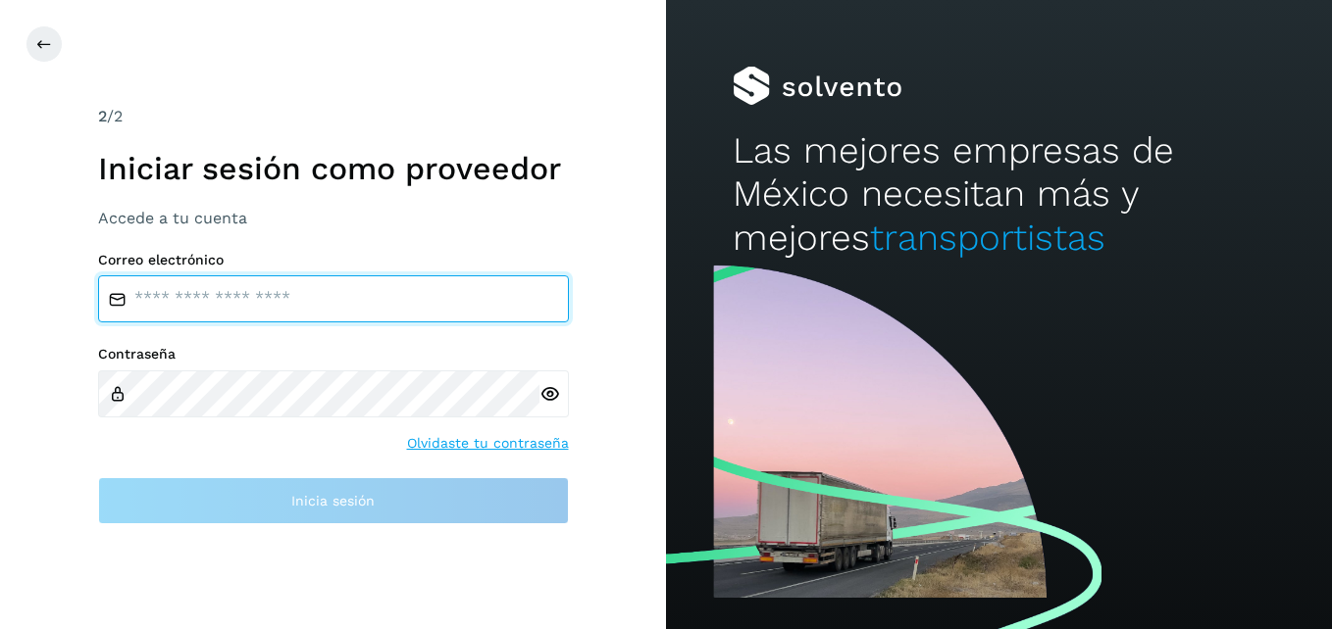
type input "**********"
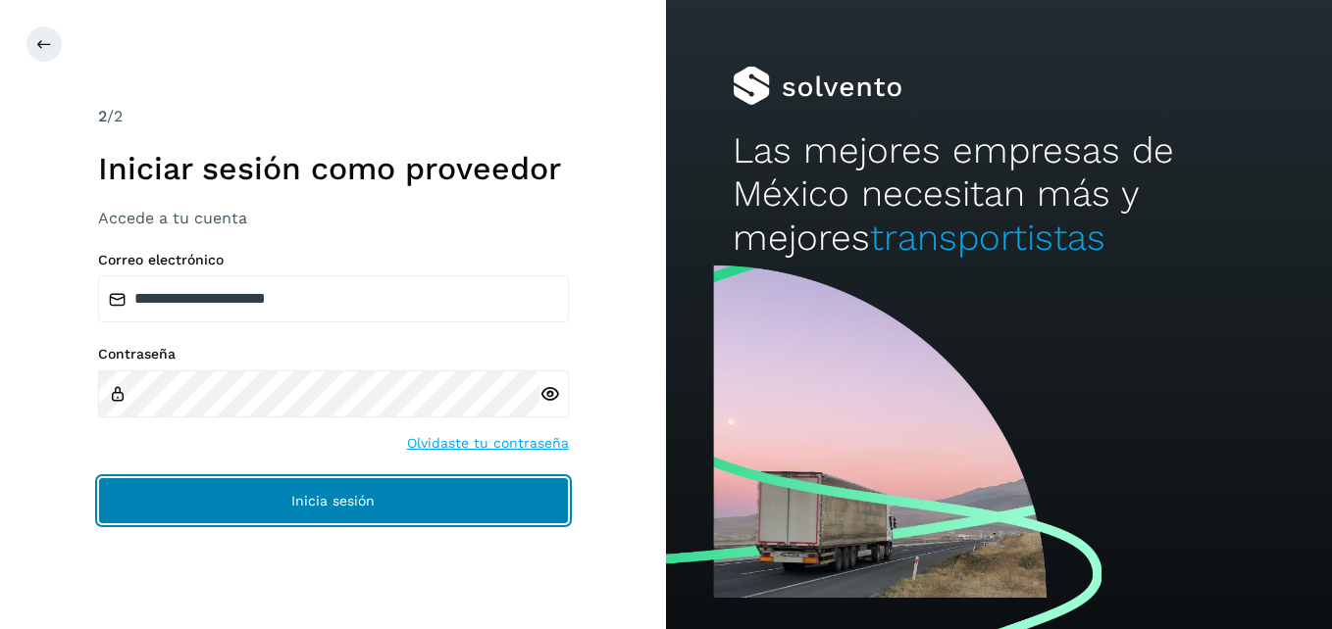
click at [363, 501] on span "Inicia sesión" at bounding box center [332, 501] width 83 height 14
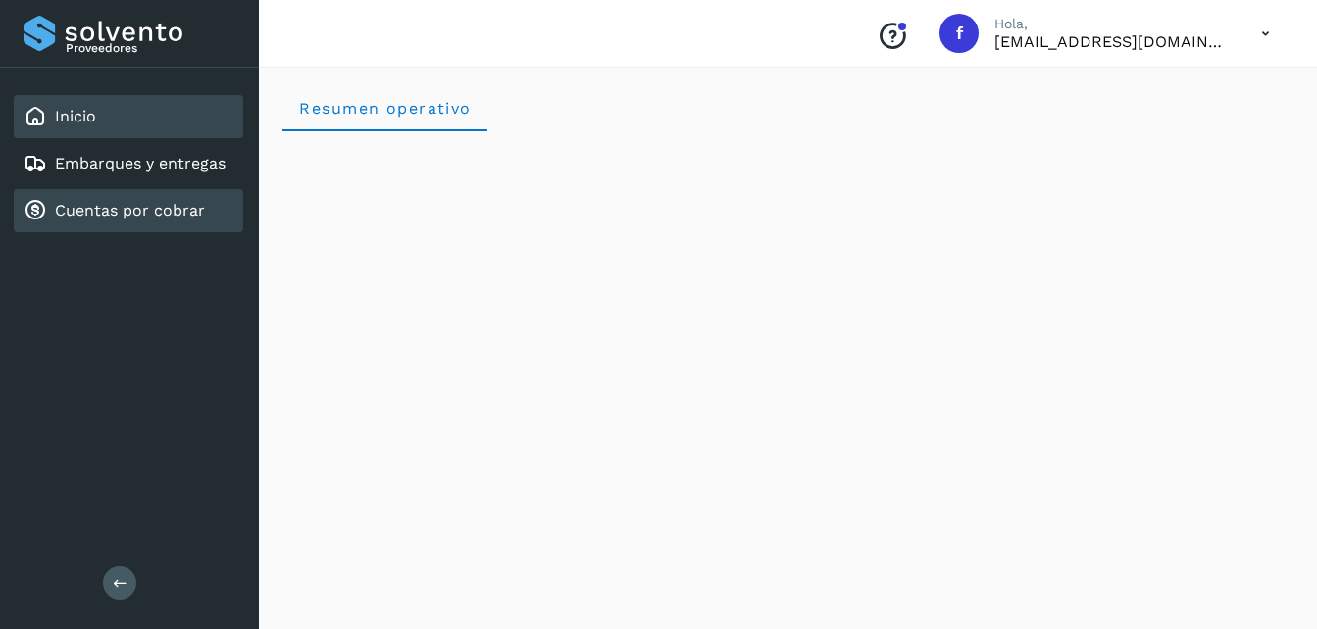
click at [181, 205] on link "Cuentas por cobrar" at bounding box center [130, 210] width 150 height 19
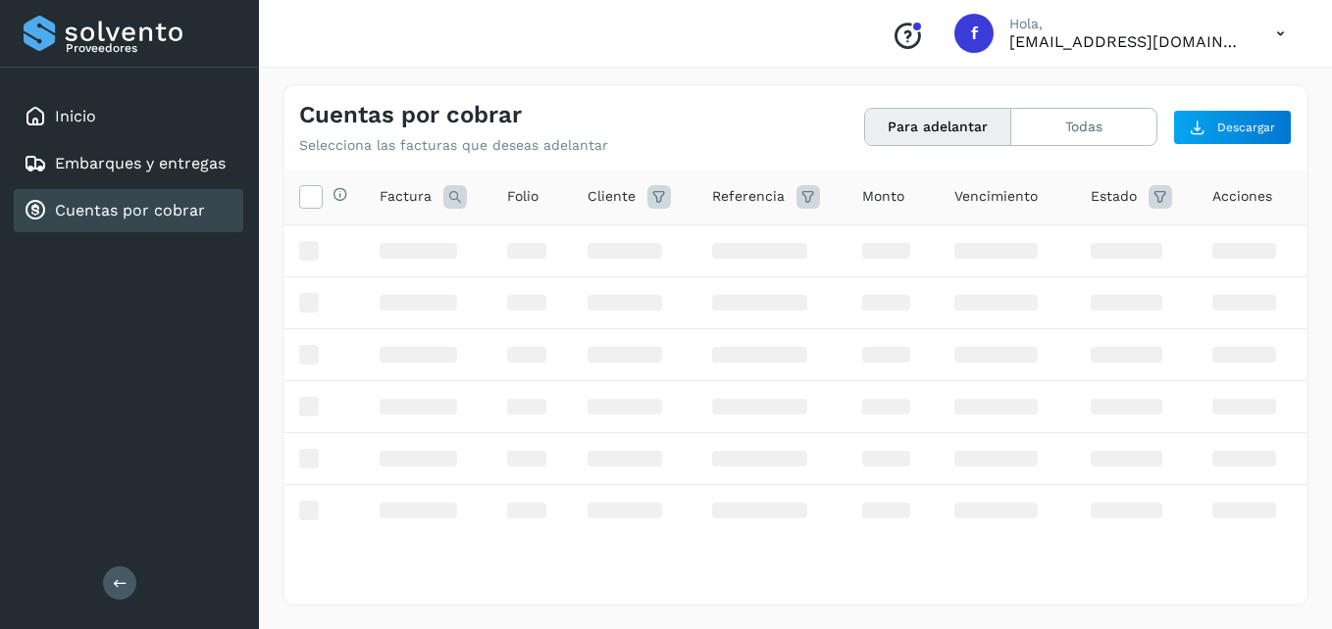
click at [123, 206] on link "Cuentas por cobrar" at bounding box center [130, 210] width 150 height 19
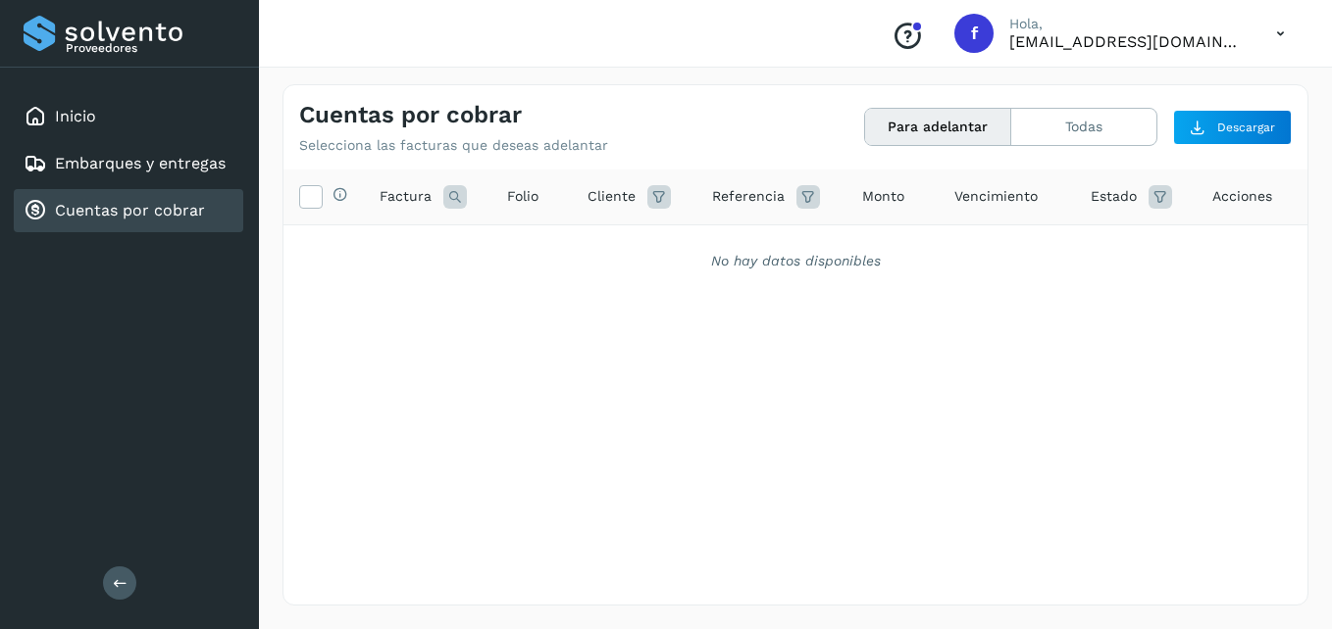
click at [135, 212] on link "Cuentas por cobrar" at bounding box center [130, 210] width 150 height 19
click at [119, 166] on link "Embarques y entregas" at bounding box center [140, 163] width 171 height 19
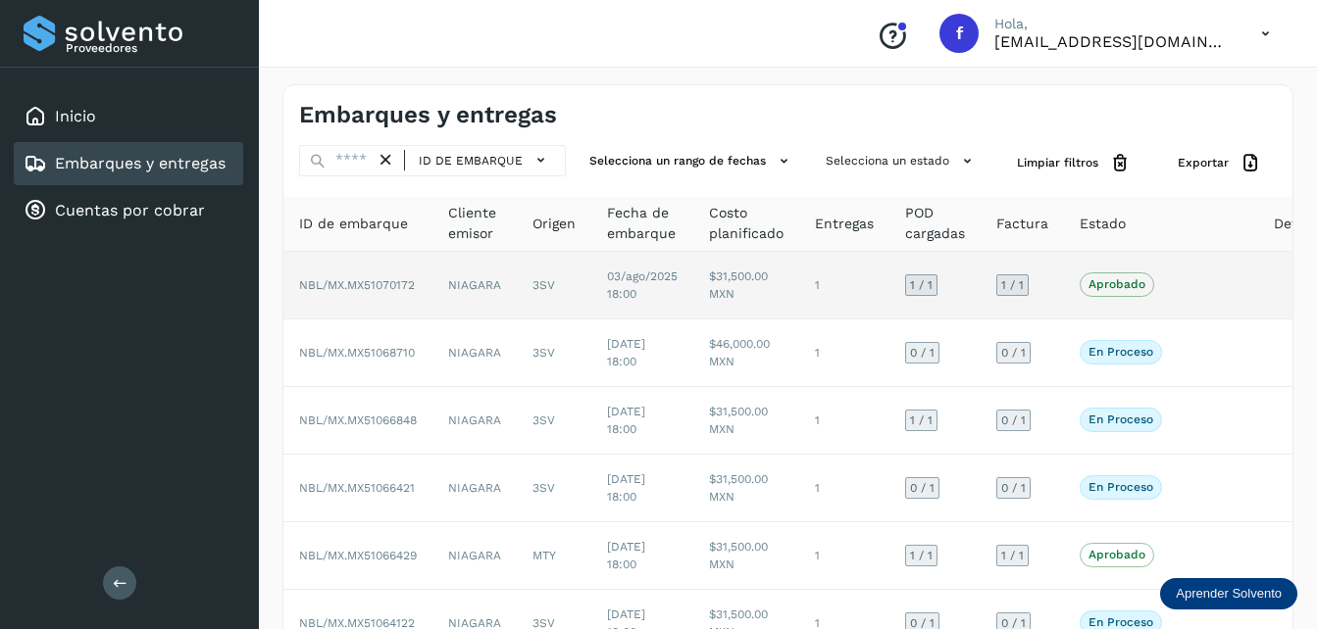
click at [502, 279] on td "NIAGARA" at bounding box center [474, 286] width 84 height 68
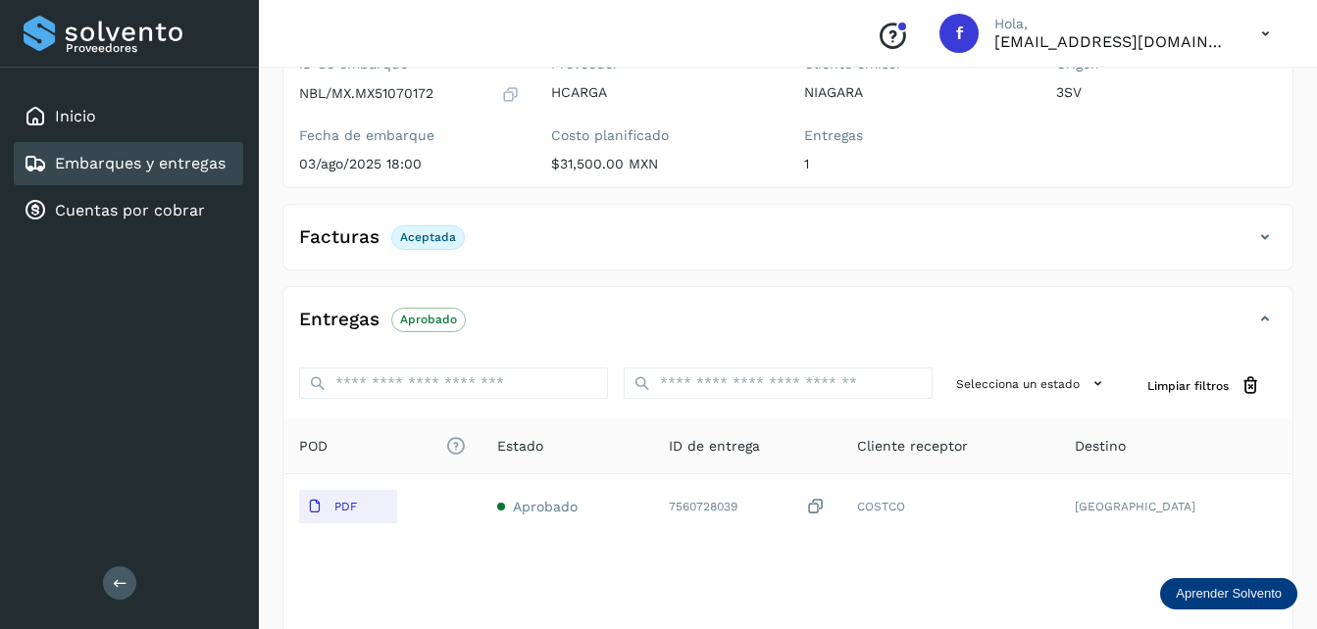
scroll to position [196, 0]
click at [441, 324] on p "Aprobado" at bounding box center [428, 321] width 57 height 14
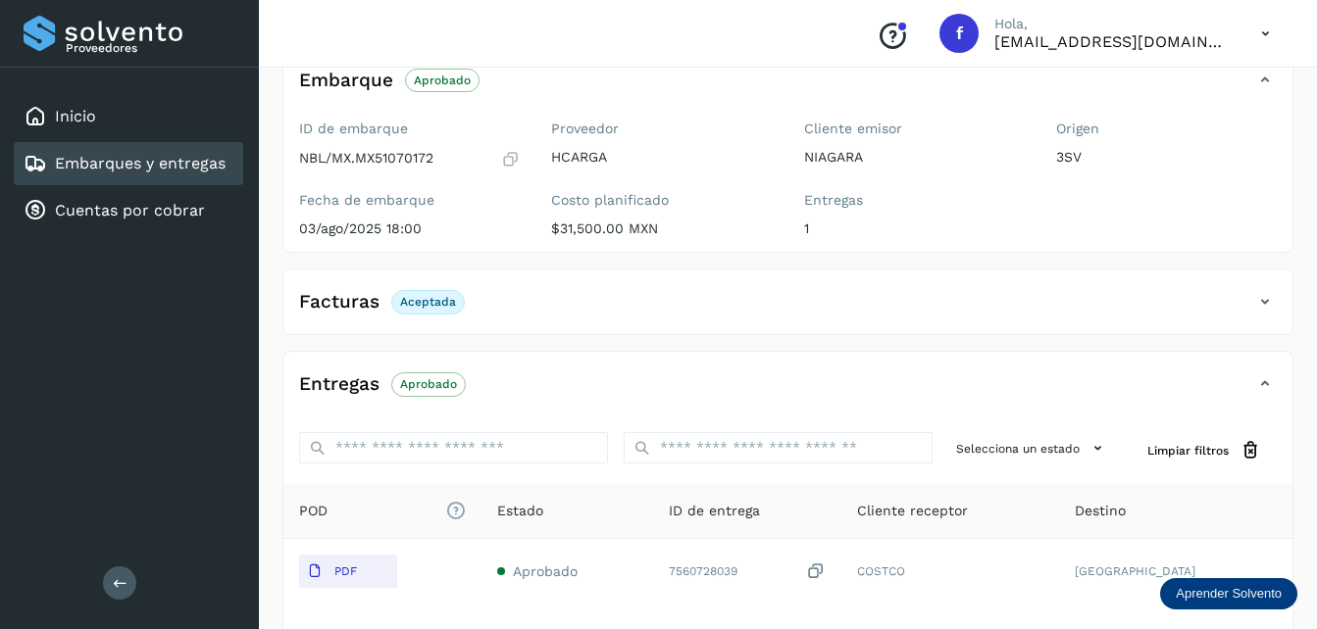
scroll to position [98, 0]
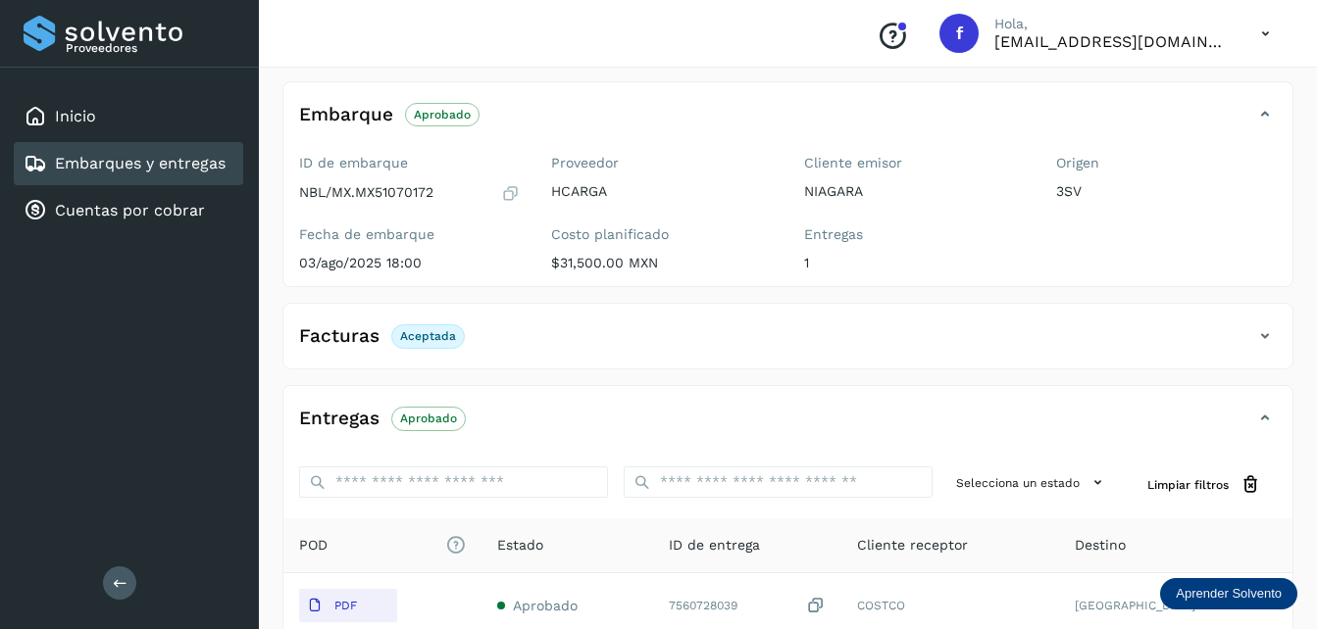
click at [392, 192] on p "NBL/MX.MX51070172" at bounding box center [366, 192] width 134 height 17
click at [393, 192] on p "NBL/MX.MX51070172" at bounding box center [366, 192] width 134 height 17
copy p "MX51070172"
click at [338, 188] on p "NBL/MX.MX51070172" at bounding box center [366, 192] width 134 height 17
drag, startPoint x: 338, startPoint y: 192, endPoint x: 403, endPoint y: 193, distance: 64.7
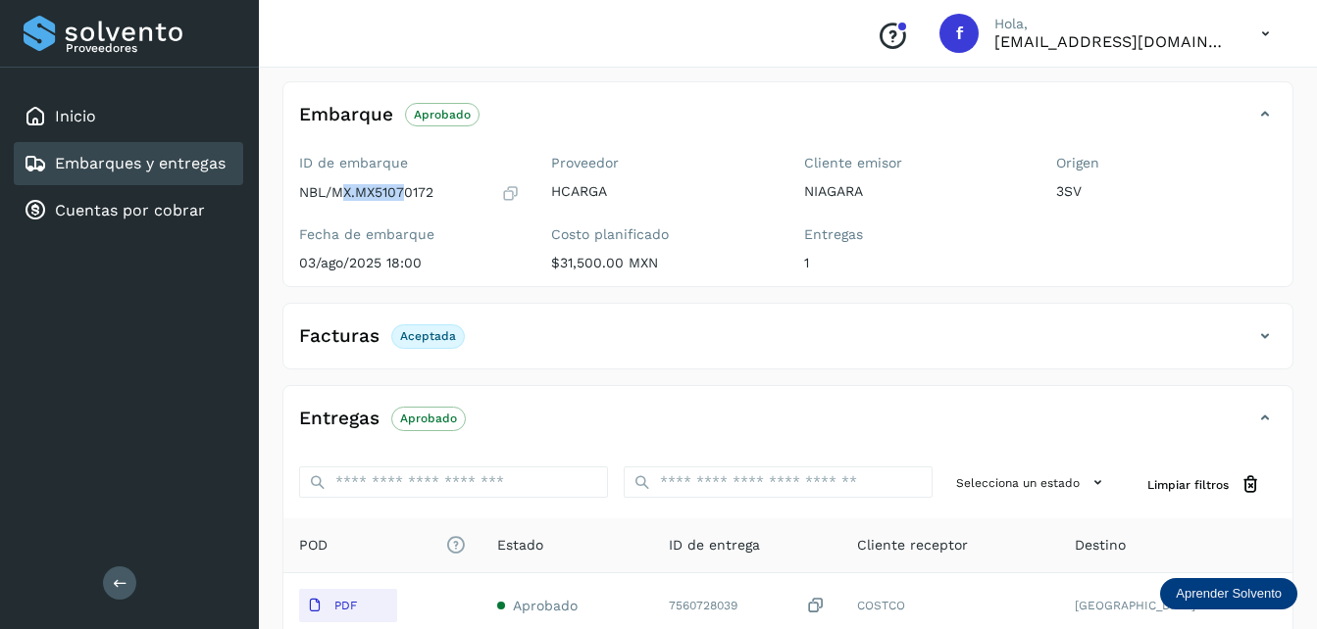
click at [403, 193] on p "NBL/MX.MX51070172" at bounding box center [366, 192] width 134 height 17
drag, startPoint x: 403, startPoint y: 193, endPoint x: 339, endPoint y: 197, distance: 63.9
click at [339, 197] on p "NBL/MX.MX51070172" at bounding box center [366, 192] width 134 height 17
drag, startPoint x: 330, startPoint y: 190, endPoint x: 439, endPoint y: 190, distance: 108.8
click at [439, 190] on div "NBL/MX.MX51070172" at bounding box center [409, 193] width 221 height 20
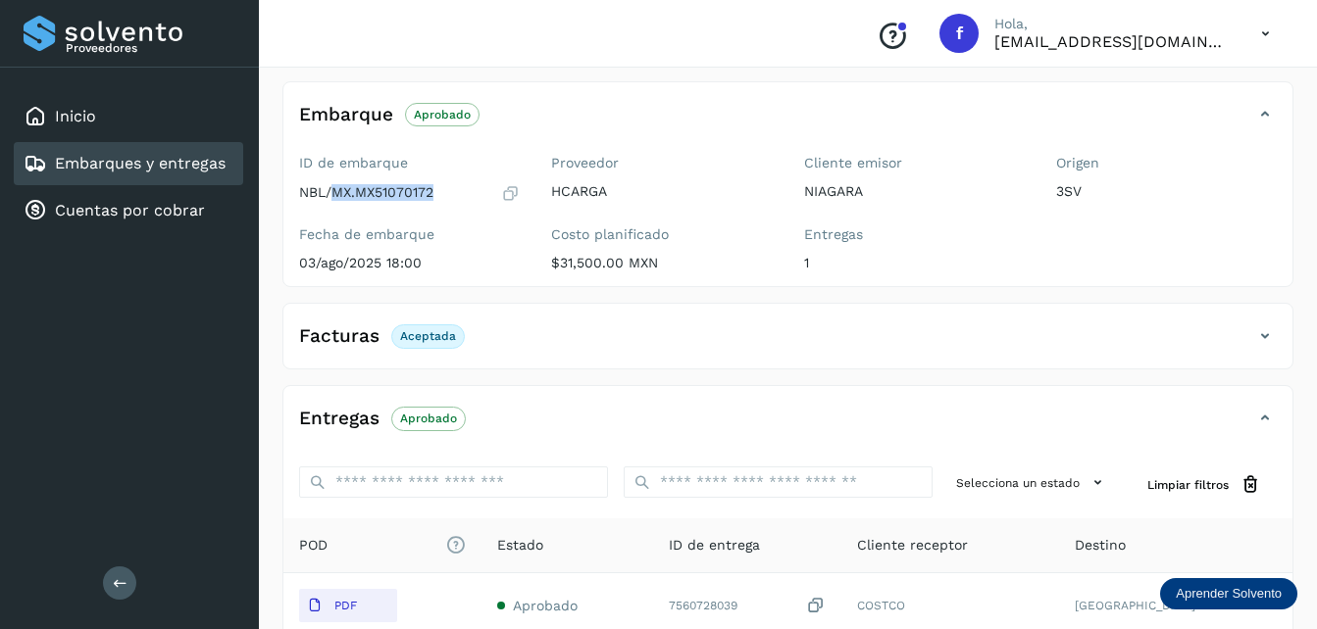
copy p "MX.MX51070172"
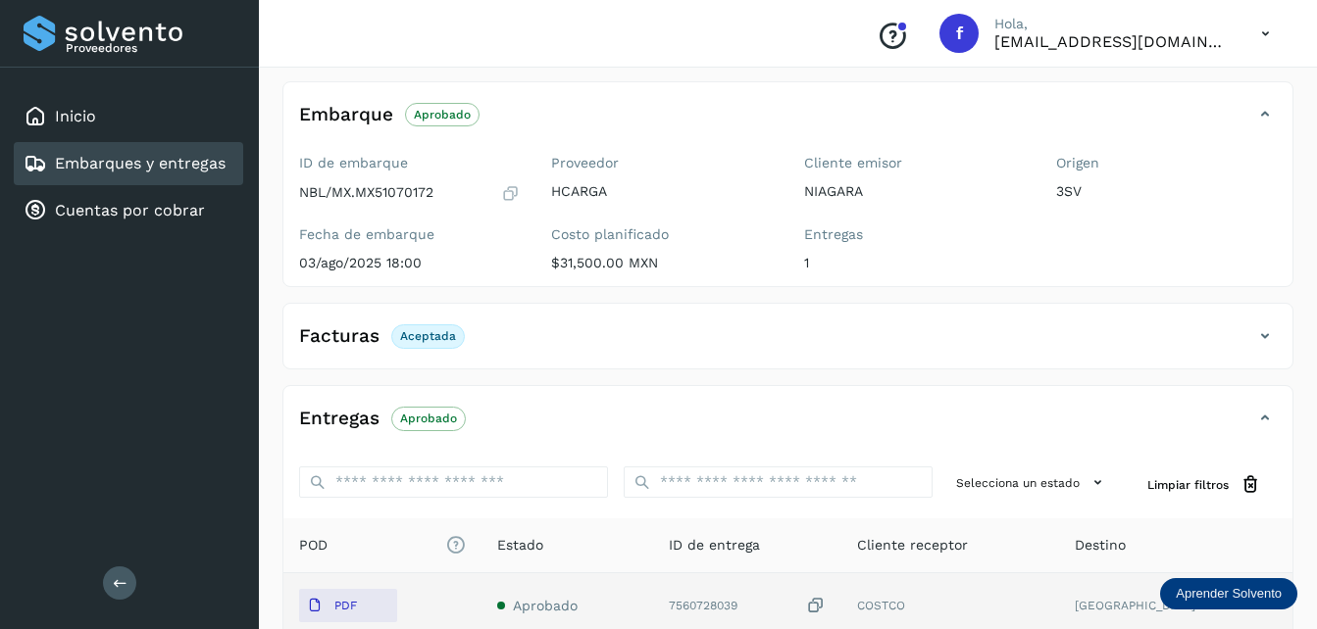
click at [732, 609] on div "7560728039" at bounding box center [747, 606] width 157 height 21
copy div "7560728039"
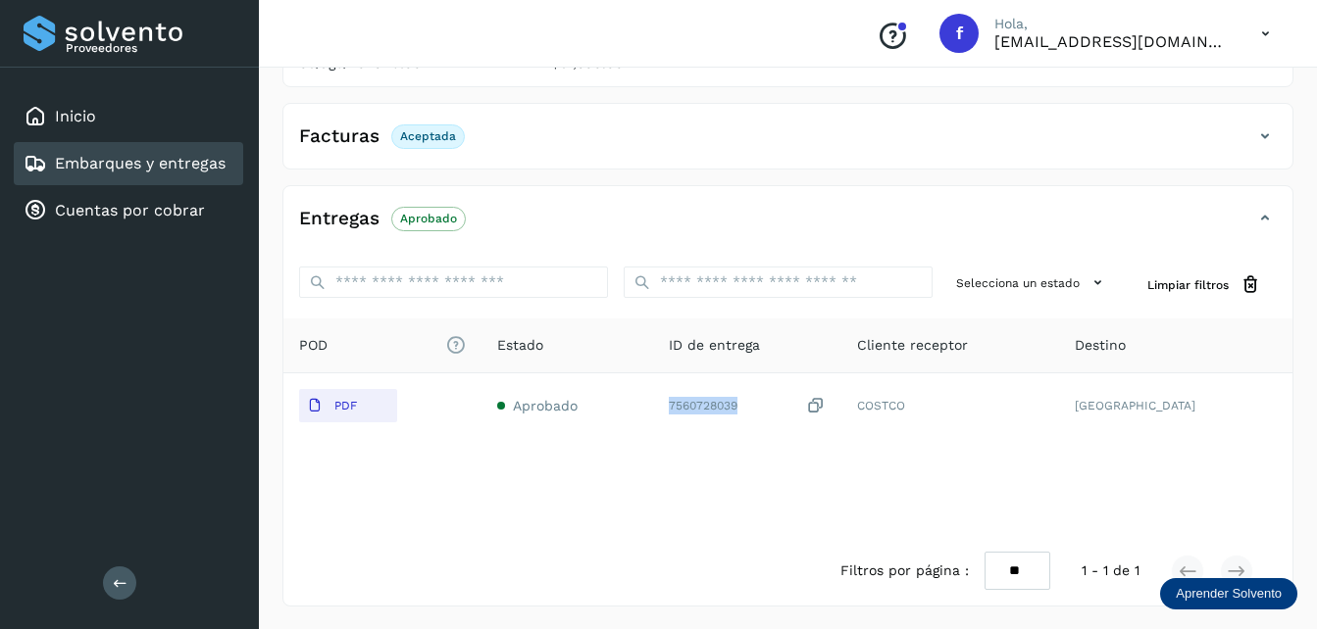
scroll to position [299, 0]
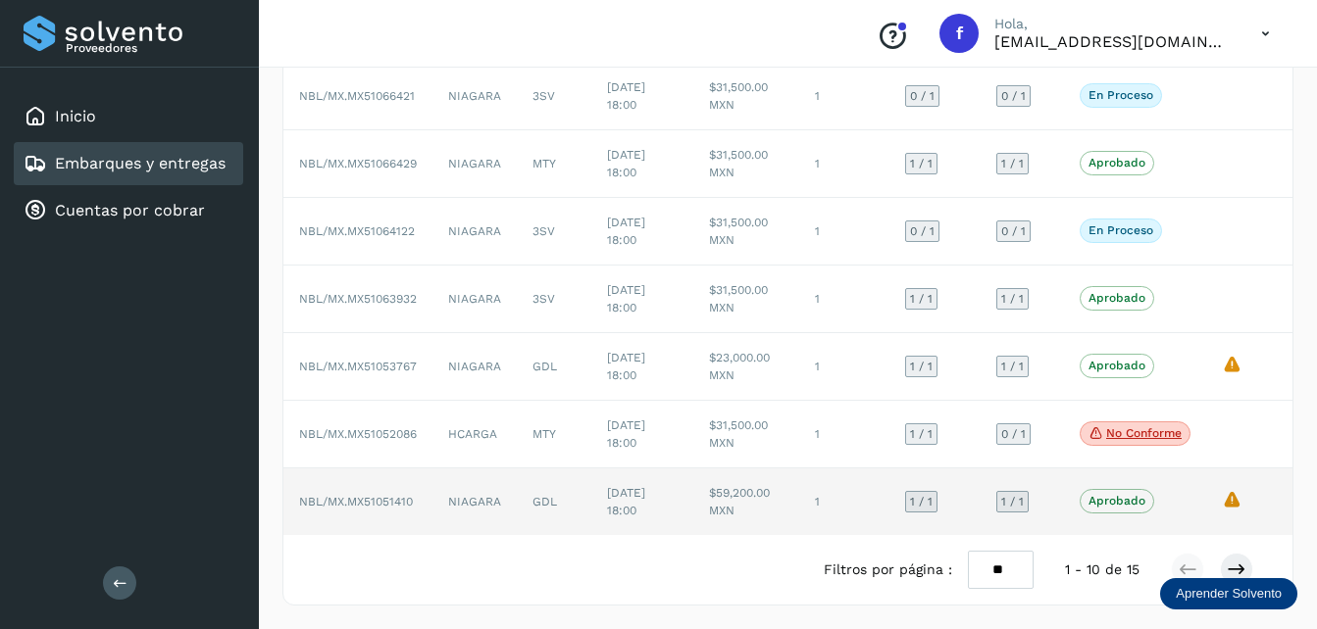
scroll to position [407, 0]
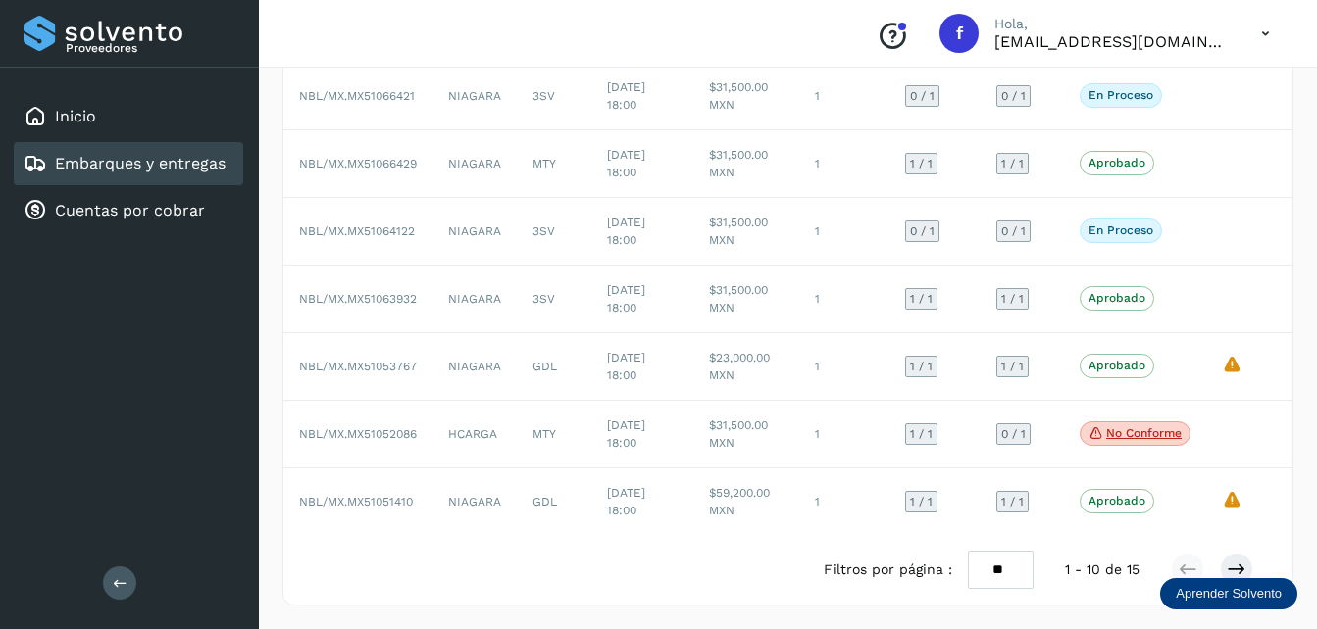
click at [1002, 576] on select "** ** **" at bounding box center [1001, 570] width 66 height 38
select select "**"
click at [968, 551] on select "** ** **" at bounding box center [1001, 570] width 66 height 38
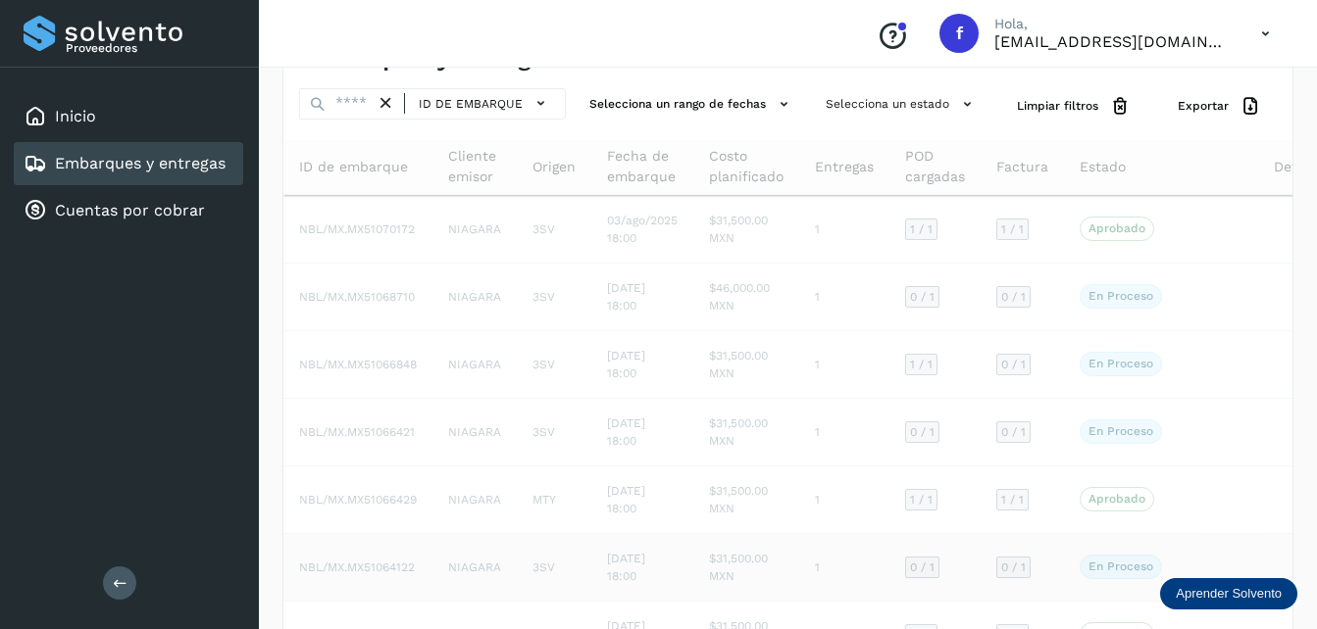
scroll to position [0, 0]
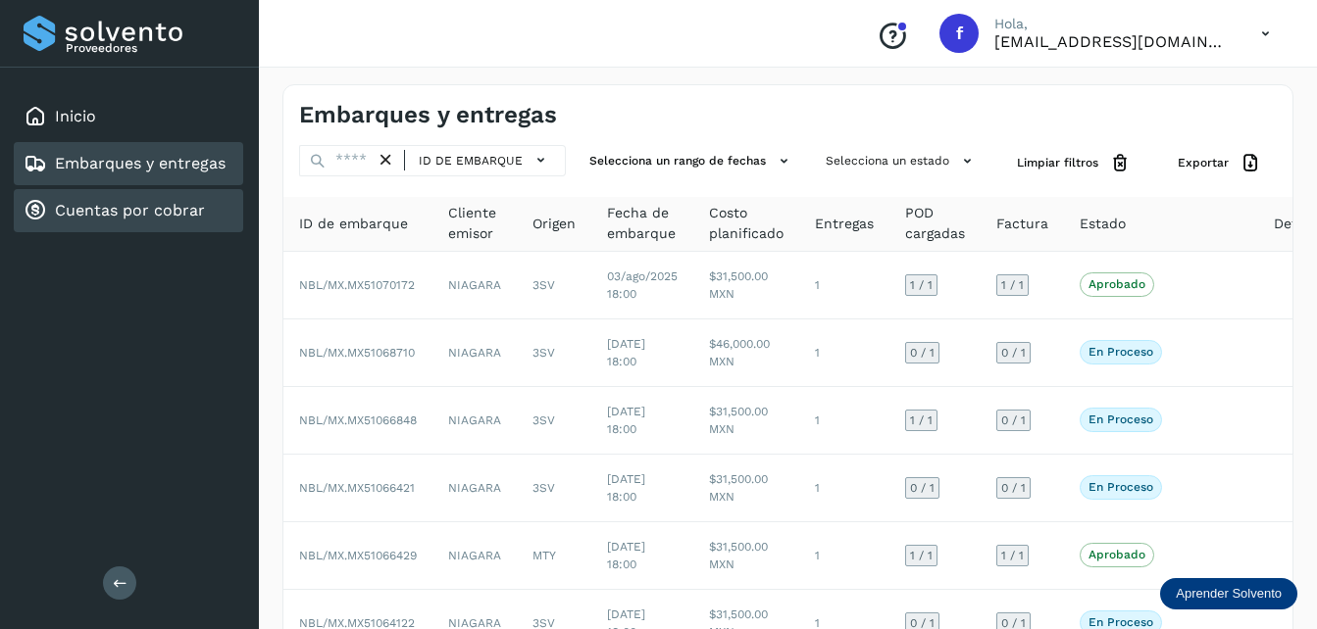
click at [129, 212] on link "Cuentas por cobrar" at bounding box center [130, 210] width 150 height 19
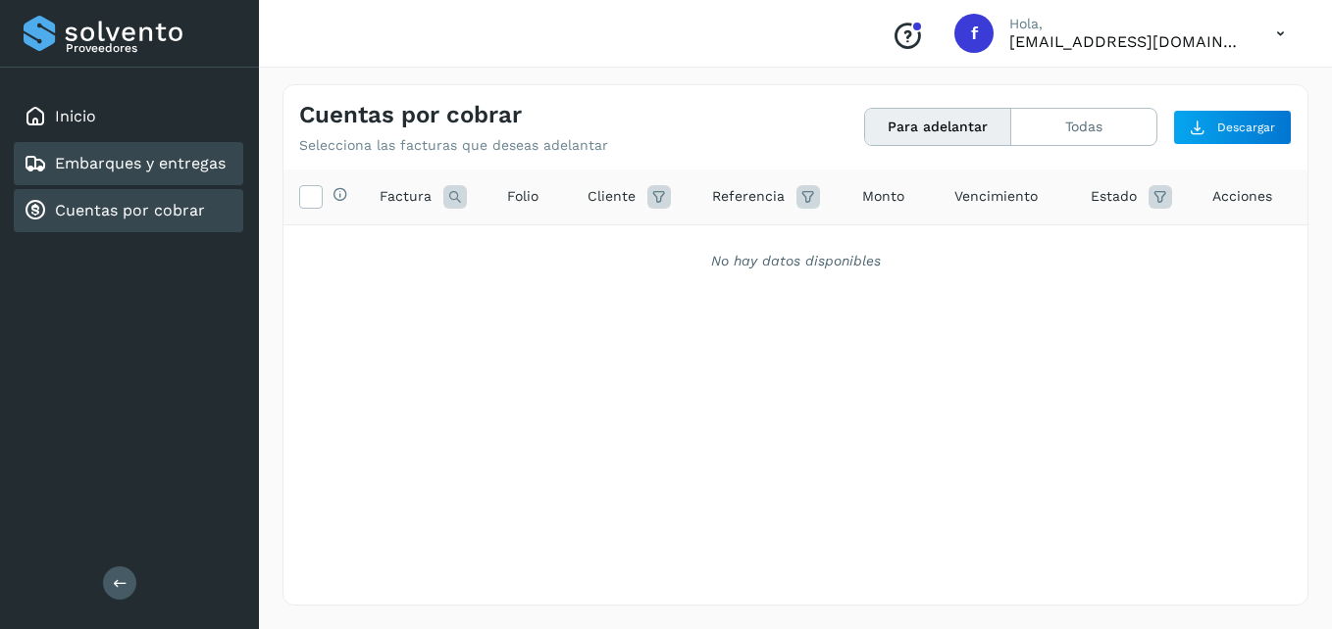
click at [142, 159] on link "Embarques y entregas" at bounding box center [140, 163] width 171 height 19
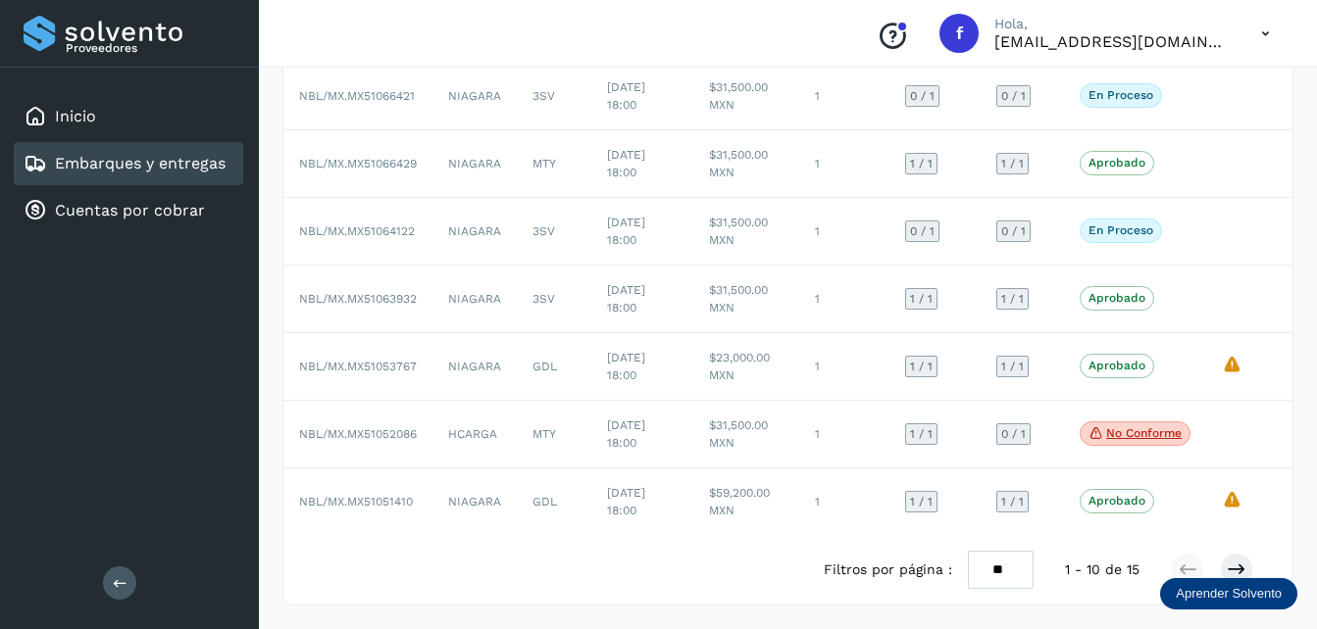
scroll to position [407, 0]
